Goal: Download file/media

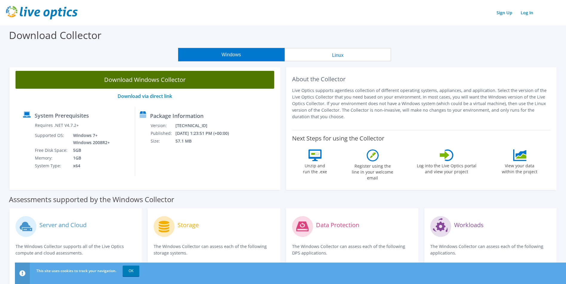
click at [139, 79] on link "Download Windows Collector" at bounding box center [145, 80] width 259 height 18
